Goal: Complete application form

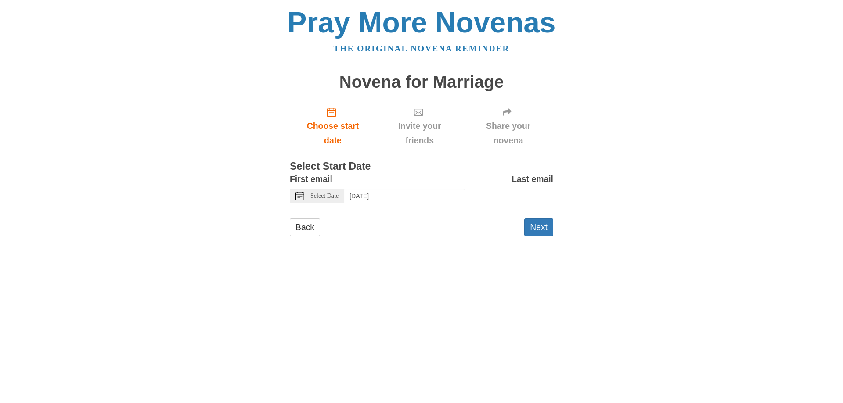
click at [329, 193] on span "Select Date" at bounding box center [324, 196] width 28 height 6
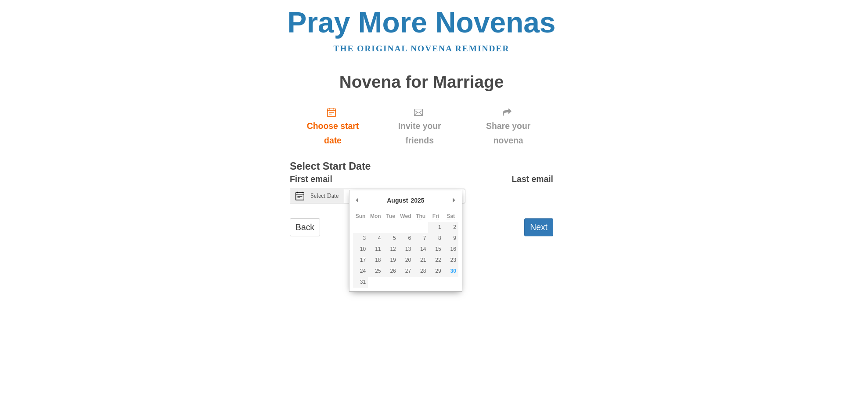
click at [333, 193] on span "Select Date" at bounding box center [324, 196] width 28 height 6
click at [421, 172] on div "First email Select Date [DATE]" at bounding box center [378, 188] width 176 height 32
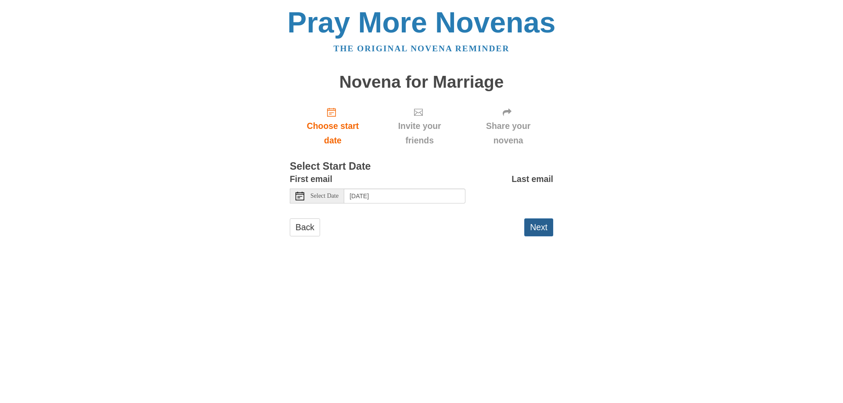
click at [534, 219] on button "Next" at bounding box center [538, 228] width 29 height 18
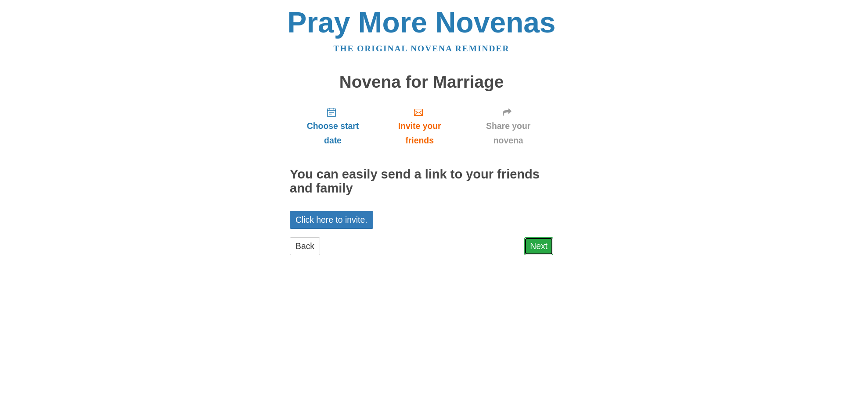
click at [540, 238] on link "Next" at bounding box center [538, 247] width 29 height 18
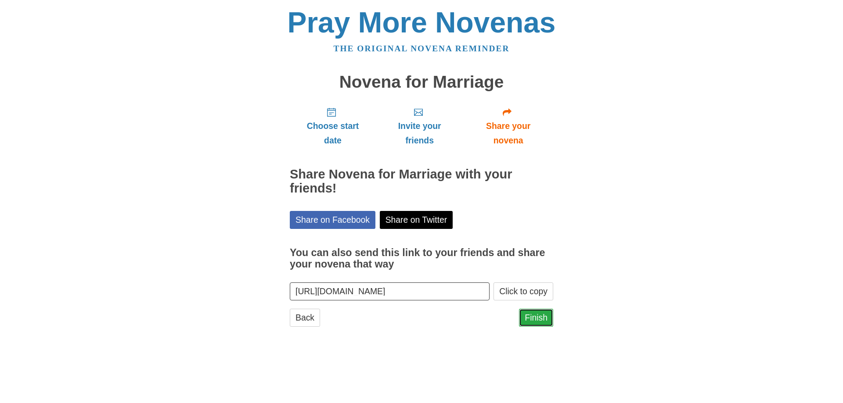
click at [527, 309] on link "Finish" at bounding box center [536, 318] width 34 height 18
